Goal: Manage account settings

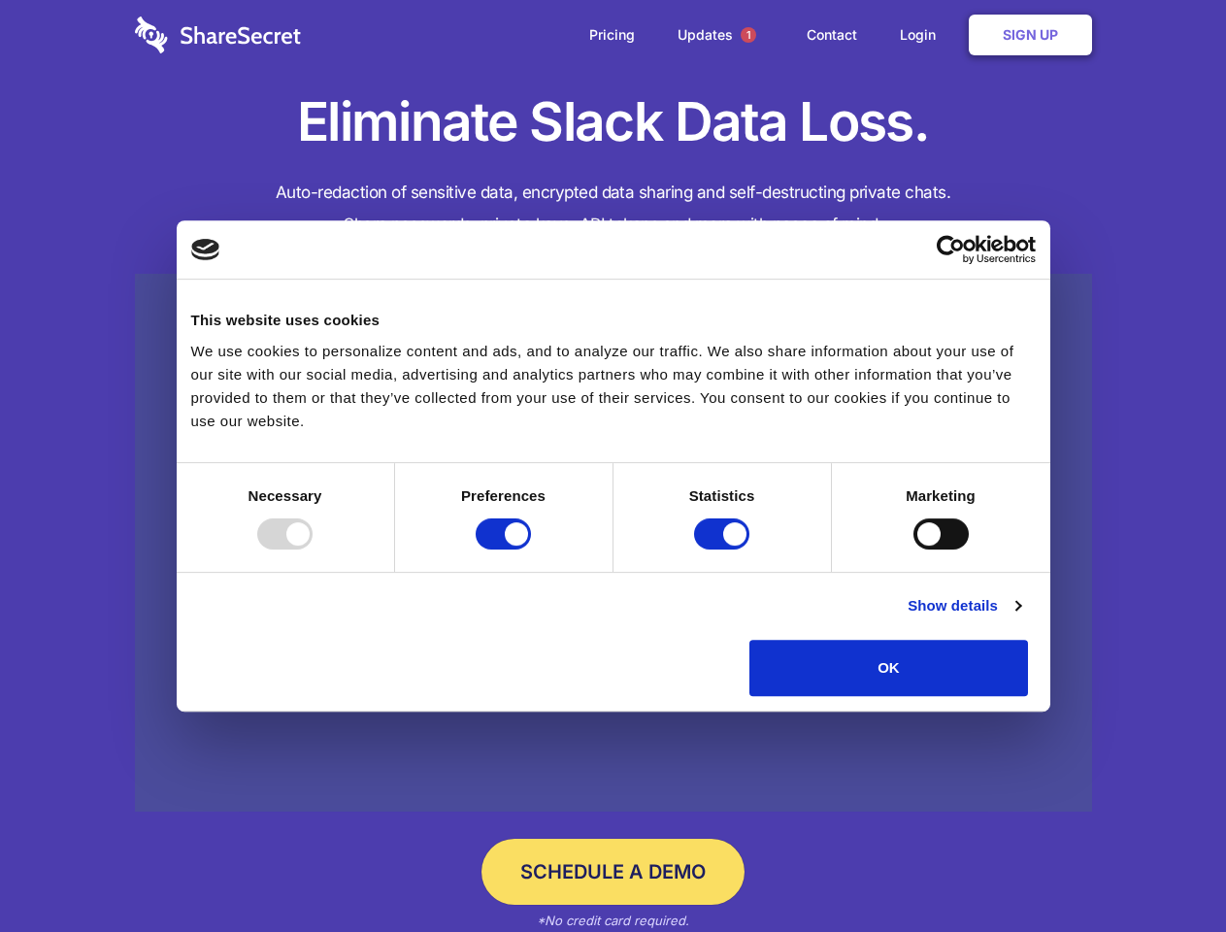
click at [313, 549] on div at bounding box center [284, 533] width 55 height 31
click at [531, 549] on input "Preferences" at bounding box center [503, 533] width 55 height 31
checkbox input "false"
click at [724, 549] on input "Statistics" at bounding box center [721, 533] width 55 height 31
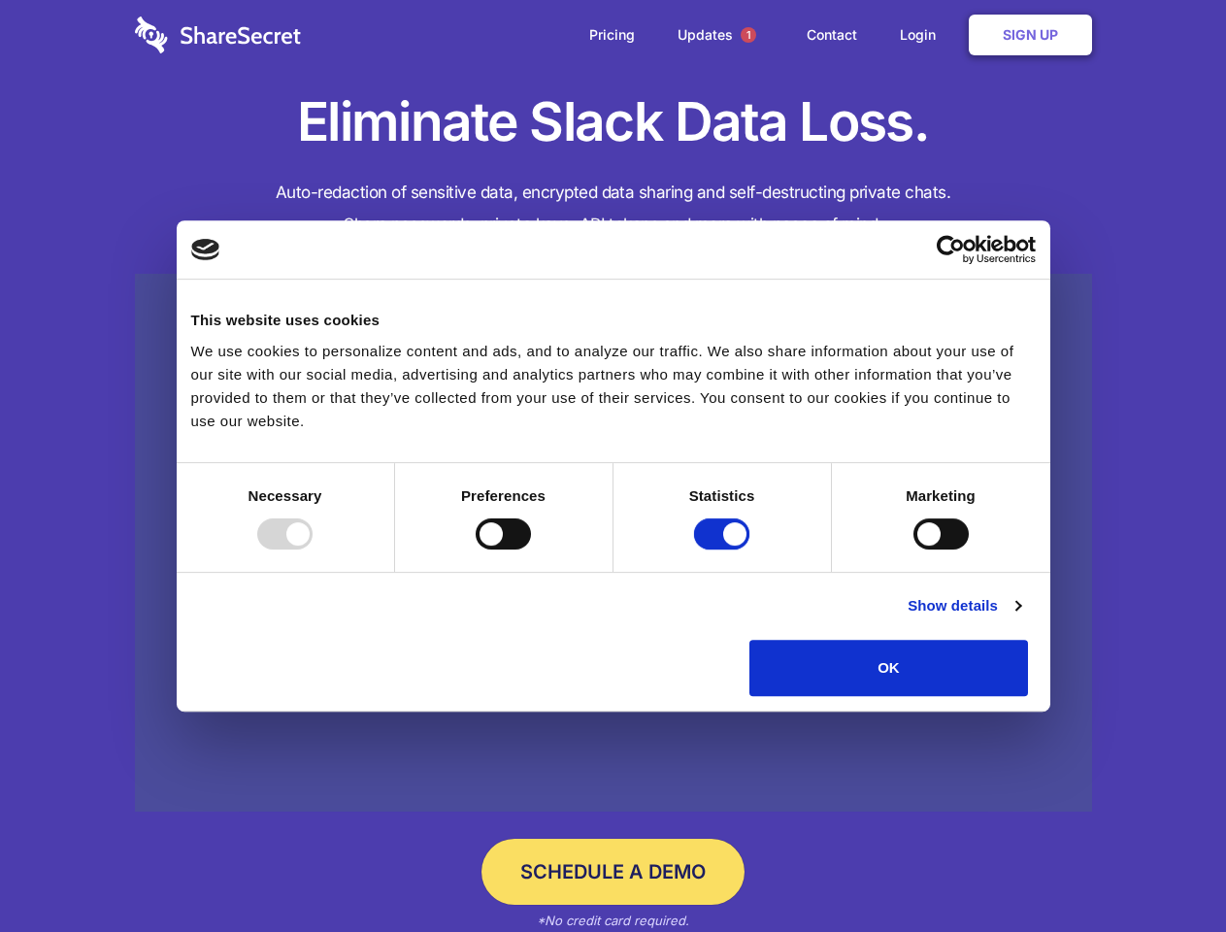
checkbox input "false"
click at [913, 549] on input "Marketing" at bounding box center [940, 533] width 55 height 31
checkbox input "true"
click at [1020, 617] on link "Show details" at bounding box center [963, 605] width 113 height 23
